Goal: Navigation & Orientation: Find specific page/section

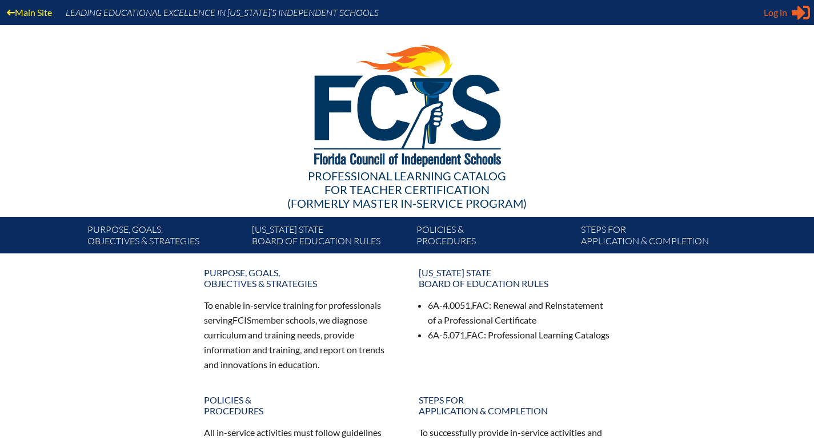
click at [782, 10] on span "Log in" at bounding box center [775, 13] width 23 height 14
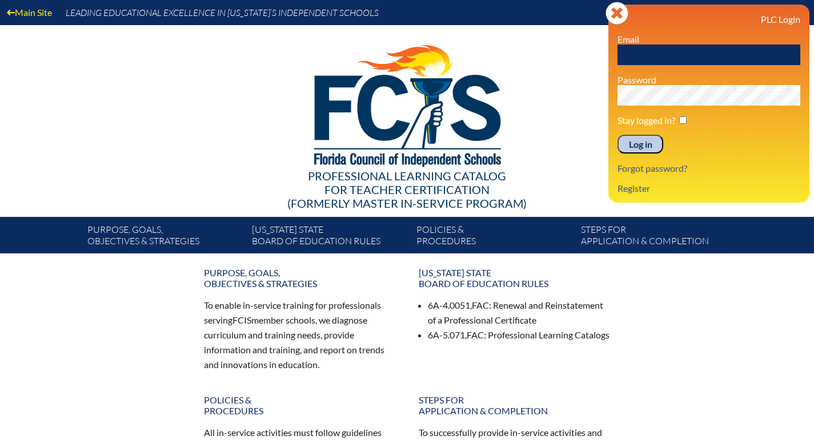
click at [700, 53] on input "text" at bounding box center [708, 55] width 183 height 21
click at [701, 53] on input "text" at bounding box center [708, 55] width 183 height 21
type input "[EMAIL_ADDRESS][DOMAIN_NAME]"
click at [644, 151] on input "Log in" at bounding box center [640, 144] width 46 height 19
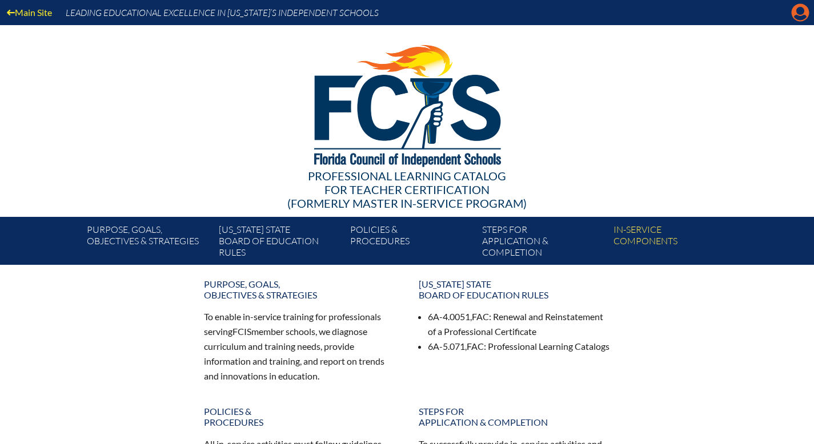
click at [801, 16] on icon "Manage account" at bounding box center [800, 12] width 18 height 18
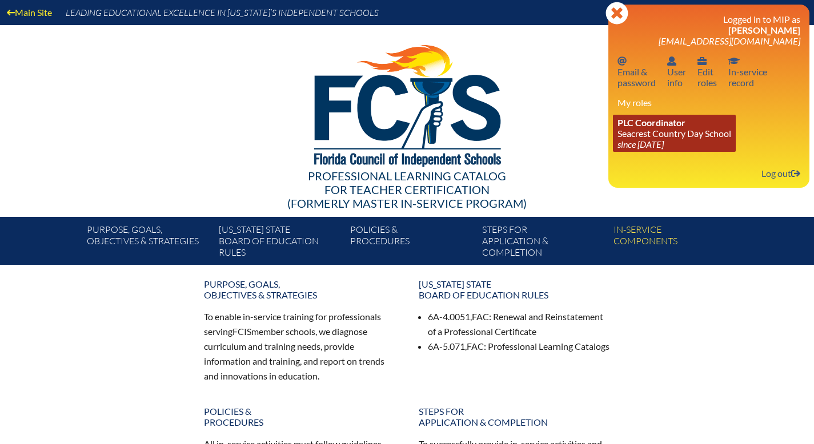
click at [668, 131] on link "PLC Coordinator [GEOGRAPHIC_DATA] since [DATE]" at bounding box center [674, 133] width 123 height 37
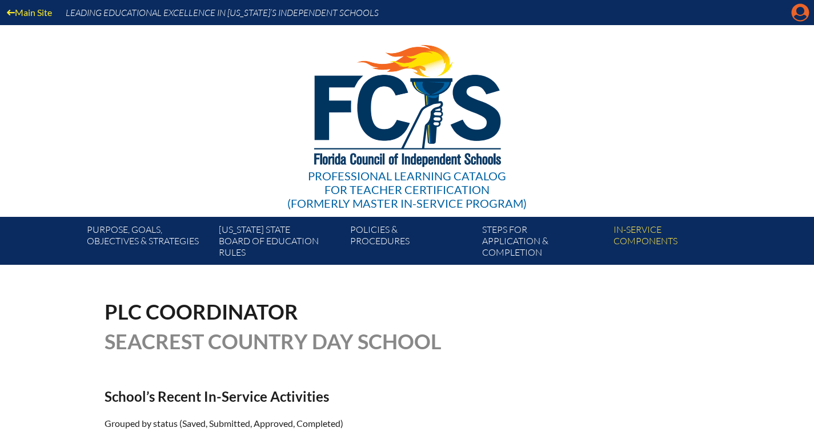
click at [800, 13] on icon "Manage account" at bounding box center [800, 12] width 18 height 18
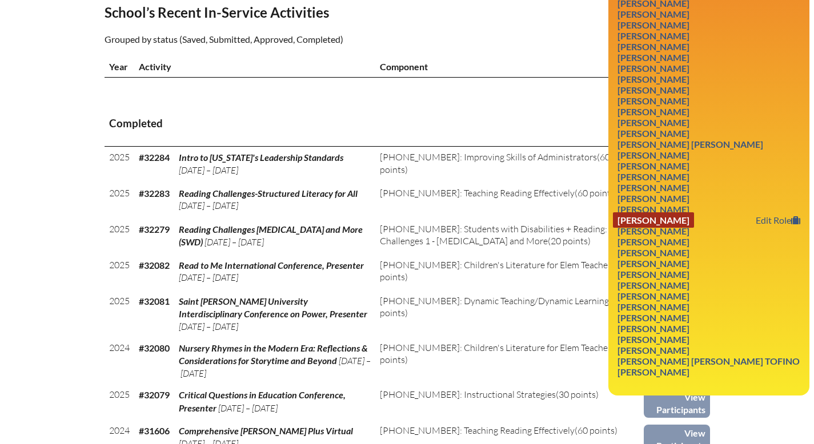
scroll to position [385, 0]
